Goal: Use online tool/utility: Utilize a website feature to perform a specific function

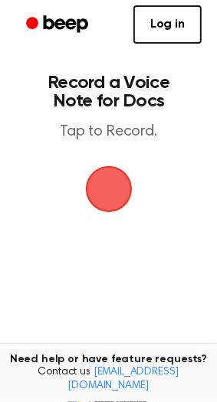
click at [106, 182] on span "button" at bounding box center [108, 189] width 72 height 72
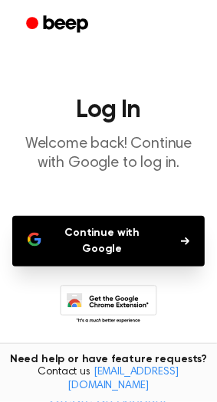
click at [78, 240] on button "Continue with Google" at bounding box center [108, 241] width 192 height 51
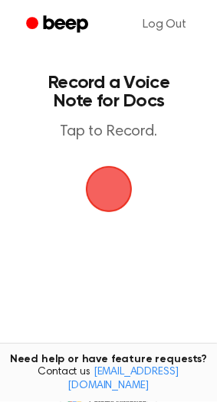
click at [117, 185] on span "button" at bounding box center [109, 189] width 86 height 86
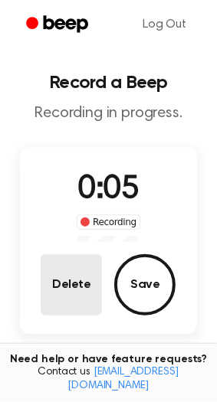
click at [82, 289] on button "Delete" at bounding box center [71, 284] width 61 height 61
